Goal: Information Seeking & Learning: Learn about a topic

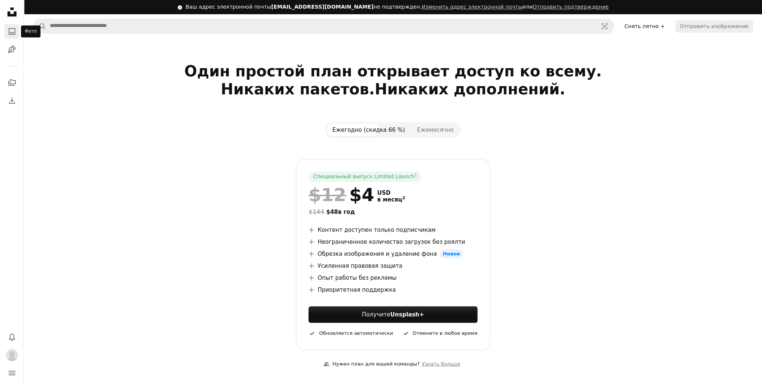
click at [13, 37] on link "A photo" at bounding box center [11, 31] width 15 height 15
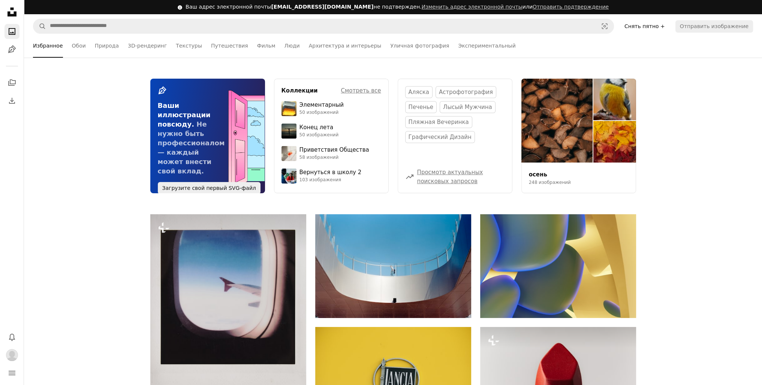
click at [12, 18] on icon "Unsplash logo Unsplash Home" at bounding box center [11, 11] width 15 height 15
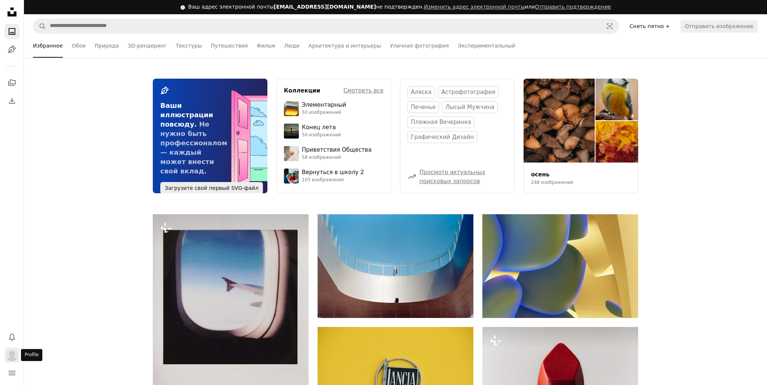
click at [12, 352] on img "Профиль" at bounding box center [12, 355] width 12 height 12
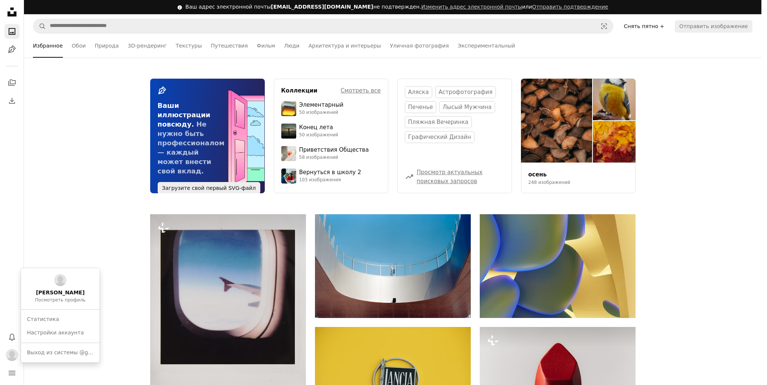
click at [10, 369] on body "Unsplash logo Unsplash Home A photo Pen Tool A stack of folders Download Photos…" at bounding box center [381, 192] width 762 height 385
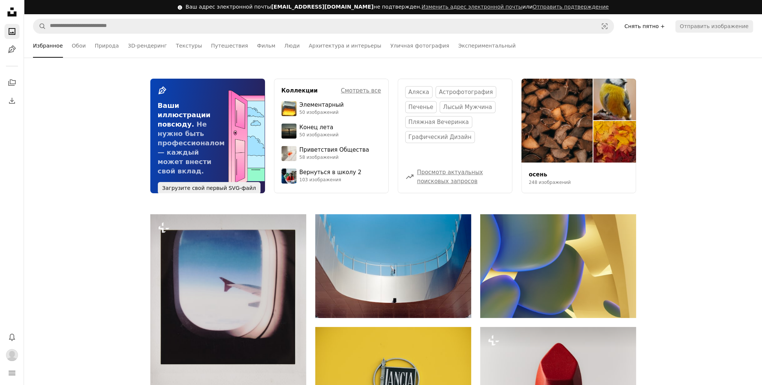
click at [10, 369] on icon "navigation menu" at bounding box center [11, 373] width 9 height 9
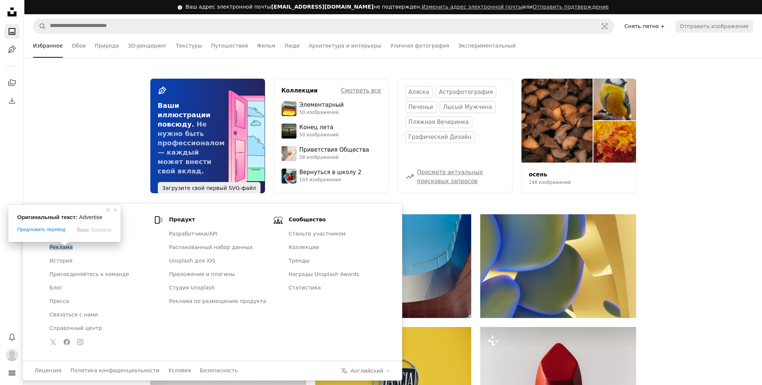
click at [74, 181] on div "Pen Tool Ваши иллюстрации повсюду. Не нужно быть профессионалом — каждый может …" at bounding box center [393, 136] width 738 height 115
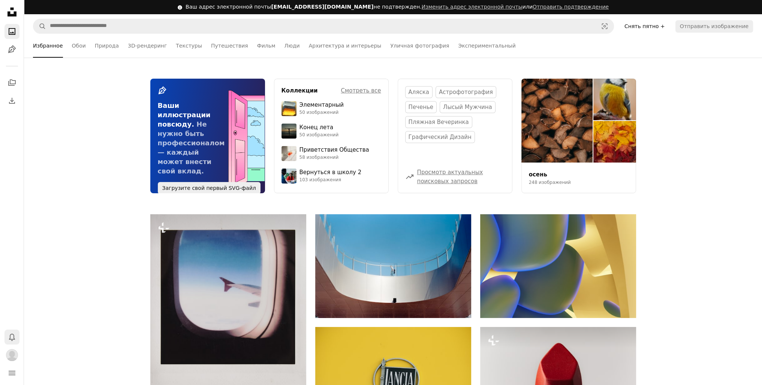
click at [13, 335] on icon "Уведомления" at bounding box center [12, 337] width 6 height 7
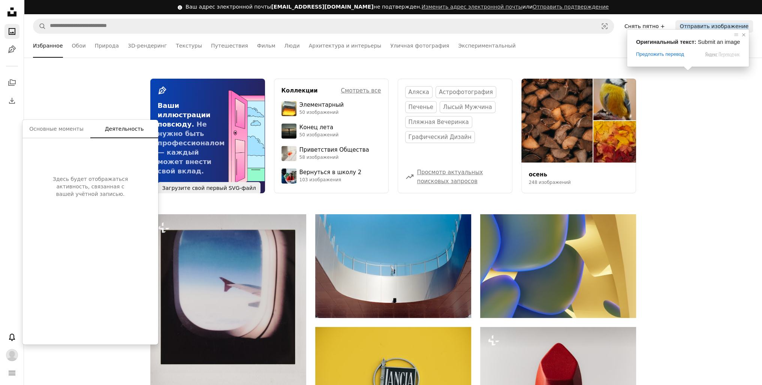
click at [740, 32] on span at bounding box center [742, 34] width 7 height 7
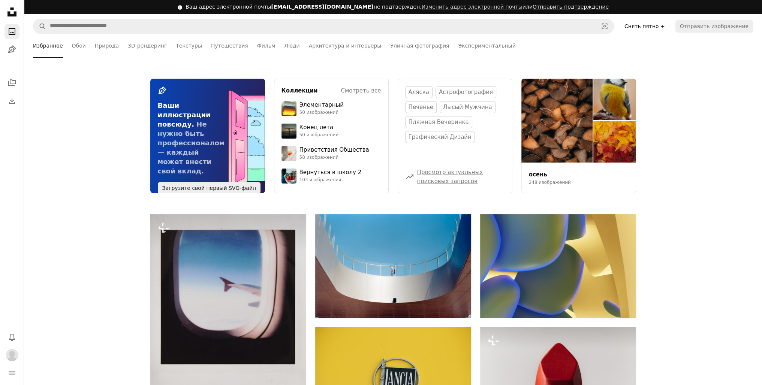
click at [532, 5] on ya-tr-span "Отправить подтверждение" at bounding box center [570, 7] width 76 height 6
click at [646, 25] on ya-tr-span "Снять пятно +" at bounding box center [644, 26] width 40 height 6
